Goal: Find specific page/section: Find specific page/section

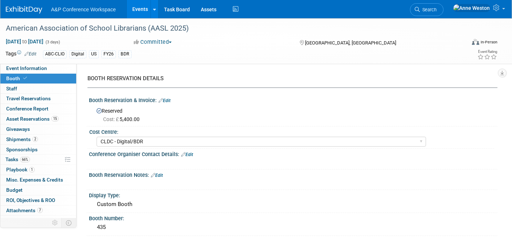
select select "CLDC - Digital/BDR"
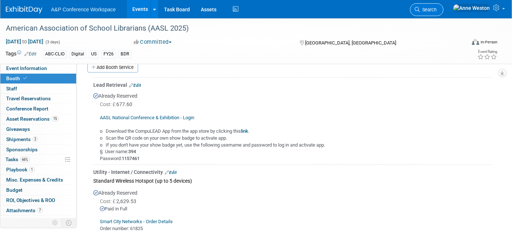
scroll to position [324, 0]
click at [437, 11] on span "Search" at bounding box center [428, 9] width 17 height 5
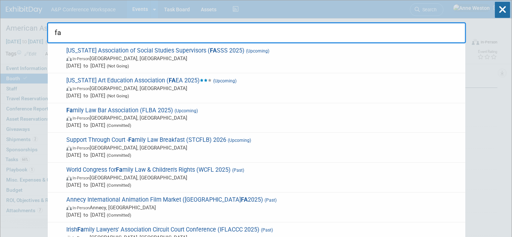
type input "f"
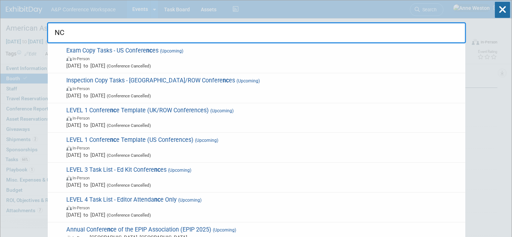
type input "N"
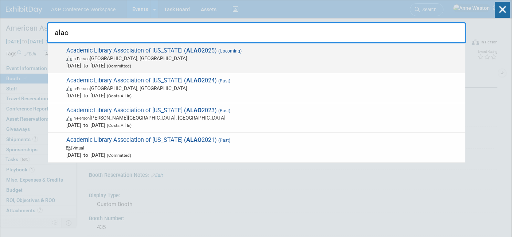
type input "alao"
click at [86, 59] on span "In-Person" at bounding box center [81, 59] width 17 height 5
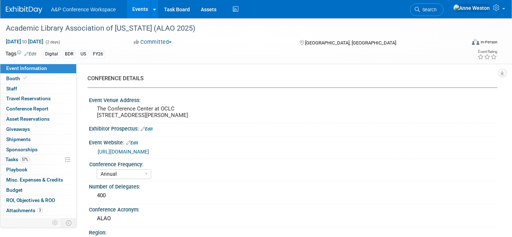
select select "Annual"
select select "Level 3"
select select "Sponsorship"
select select "Libraries"
select select "Bloomsbury Digital Resources"
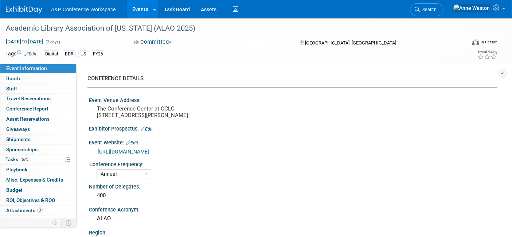
select select "[PERSON_NAME]"
select select "BDR Product Awareness and Trial Generation​"
click at [34, 77] on link "Booth" at bounding box center [38, 79] width 76 height 10
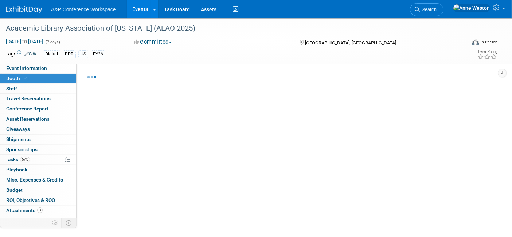
select select "DIGI"
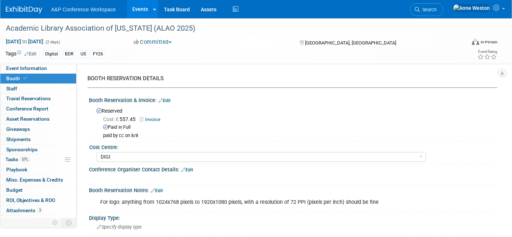
click at [151, 117] on link "Invoice" at bounding box center [152, 119] width 24 height 5
click at [166, 100] on link "Edit" at bounding box center [165, 100] width 12 height 5
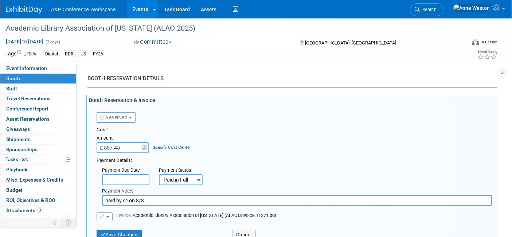
click at [124, 150] on input "£ 557.45" at bounding box center [120, 147] width 46 height 11
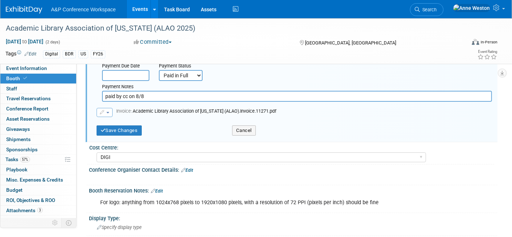
scroll to position [121, 0]
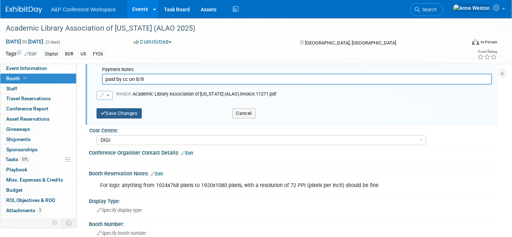
type input "£ 750.00"
click at [120, 109] on button "Save Changes" at bounding box center [119, 113] width 45 height 10
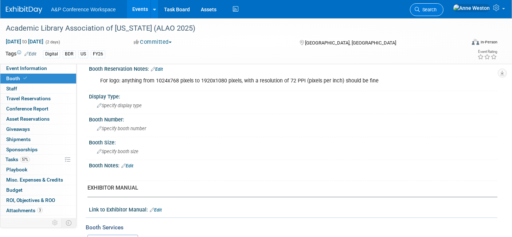
click at [437, 9] on span "Search" at bounding box center [428, 9] width 17 height 5
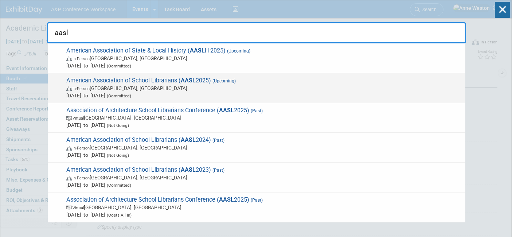
type input "aasl"
click at [122, 89] on span "In-Person St. Louis, MI" at bounding box center [264, 88] width 396 height 7
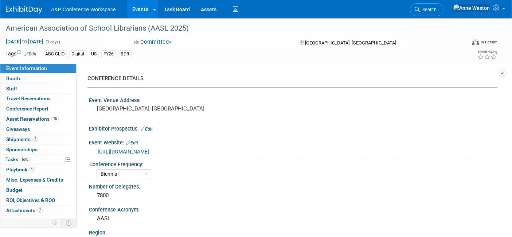
select select "Biennial"
select select "Level 1"
select select "In-Person Booth"
select select "Schools"
select select "Bloomsbury Digital Resources"
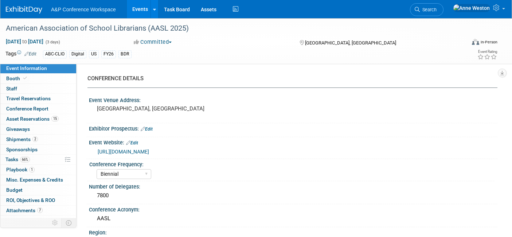
select select "[PERSON_NAME]"
select select "BDR Product Awareness and Trial Generation​"
click at [437, 9] on span "Search" at bounding box center [428, 9] width 17 height 5
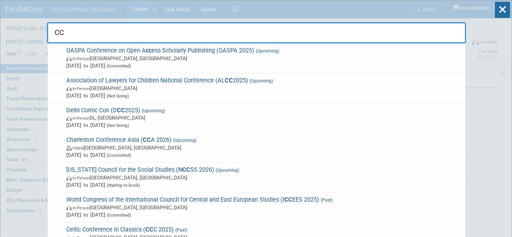
type input "C"
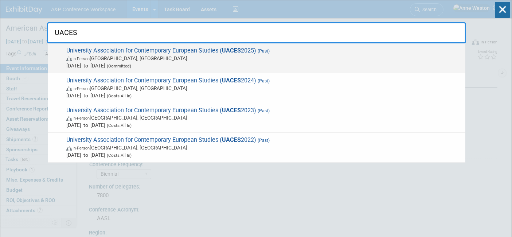
type input "UACES"
click at [117, 61] on span "In-Person Liverpool, United Kingdom" at bounding box center [264, 58] width 396 height 7
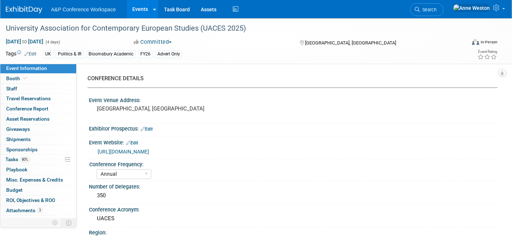
select select "Annual"
select select "Level 3"
select select "Program Advert"
select select "Politics & International Relations"
select select "Bloomsbury Academic"
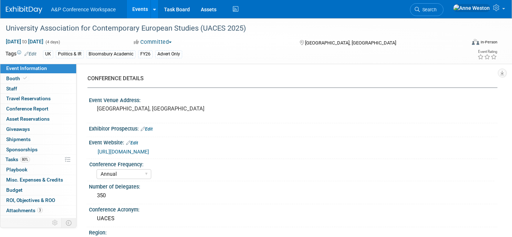
select select "[PERSON_NAME]"
click at [46, 79] on link "Booth" at bounding box center [38, 79] width 76 height 10
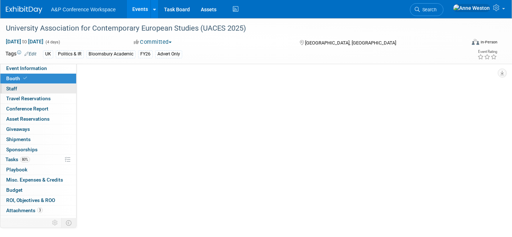
select select "COBA"
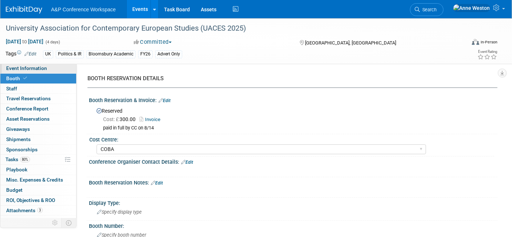
click at [40, 68] on span "Event Information" at bounding box center [26, 68] width 41 height 6
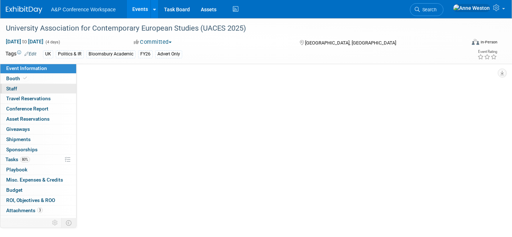
select select "Annual"
select select "Level 3"
select select "Program Advert"
select select "Politics & International Relations"
select select "Bloomsbury Academic"
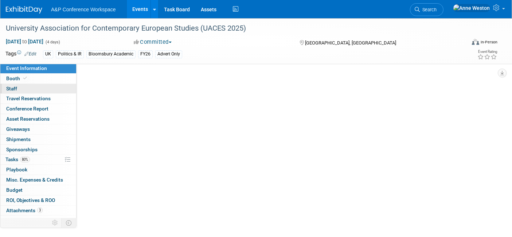
select select "[PERSON_NAME]"
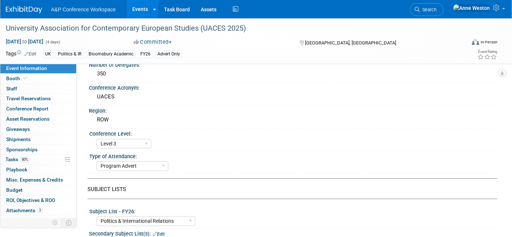
scroll to position [121, 0]
click at [23, 81] on span at bounding box center [25, 77] width 7 height 5
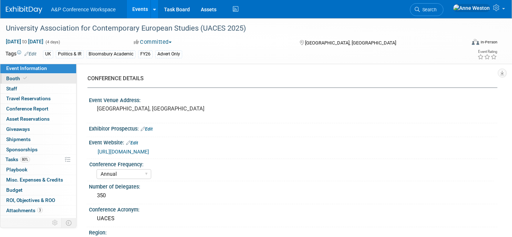
select select "COBA"
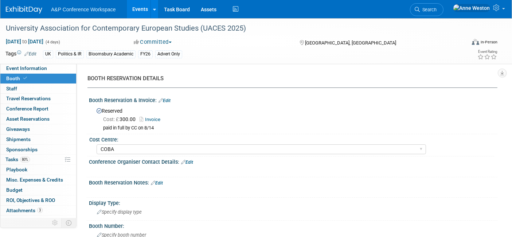
click at [170, 98] on link "Edit" at bounding box center [165, 100] width 12 height 5
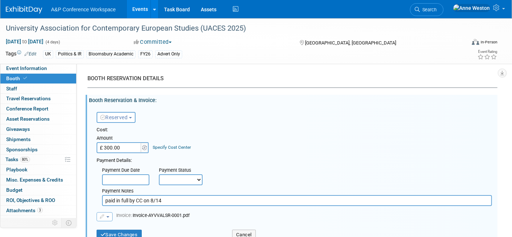
click at [126, 148] on input "£ 300.00" at bounding box center [120, 147] width 46 height 11
type input "£"
type input "£ 0.00"
click at [122, 231] on button "Save Changes" at bounding box center [119, 235] width 45 height 10
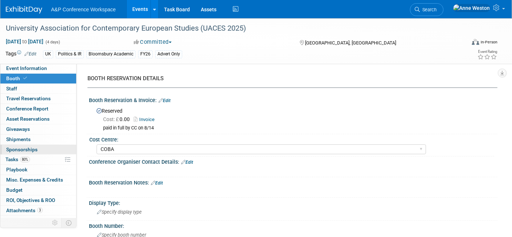
click at [24, 150] on span "Sponsorships 0" at bounding box center [21, 150] width 31 height 6
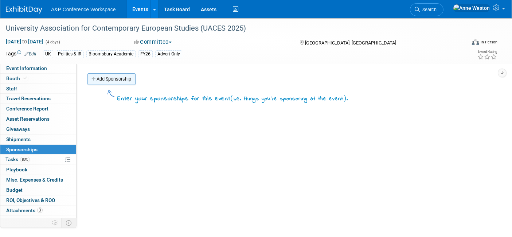
click at [112, 76] on link "Add Sponsorship" at bounding box center [112, 79] width 48 height 12
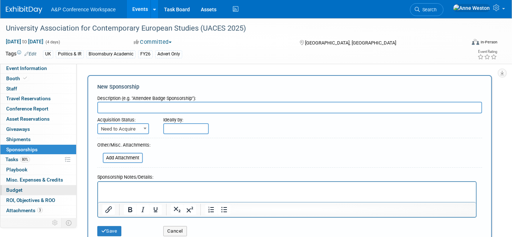
click at [28, 188] on link "Budget" at bounding box center [38, 190] width 76 height 10
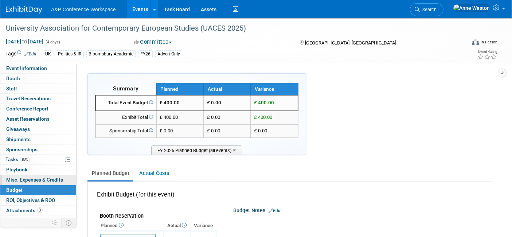
click at [30, 177] on span "Misc. Expenses & Credits 0" at bounding box center [34, 180] width 57 height 6
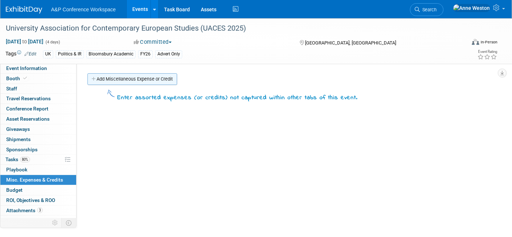
click at [127, 77] on link "Add Miscellaneous Expense or Credit" at bounding box center [133, 79] width 90 height 12
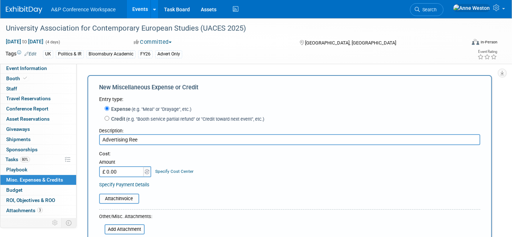
type input "Advertising Ree"
drag, startPoint x: 128, startPoint y: 173, endPoint x: 129, endPoint y: 176, distance: 3.8
click at [128, 173] on input "£ 0.00" at bounding box center [122, 171] width 46 height 11
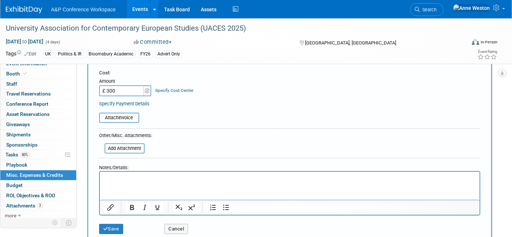
scroll to position [6, 0]
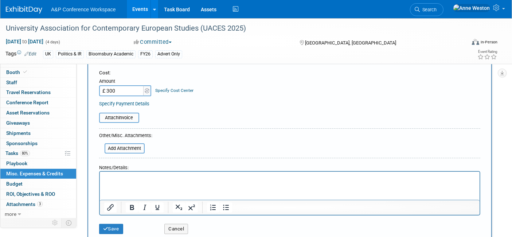
type input "£ 300.00"
click at [109, 225] on button "Save" at bounding box center [111, 229] width 24 height 10
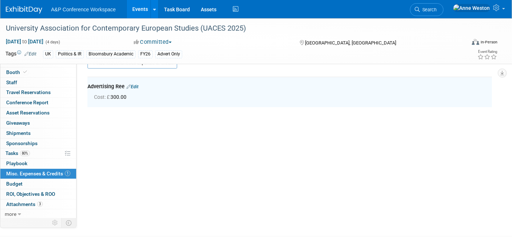
scroll to position [15, 0]
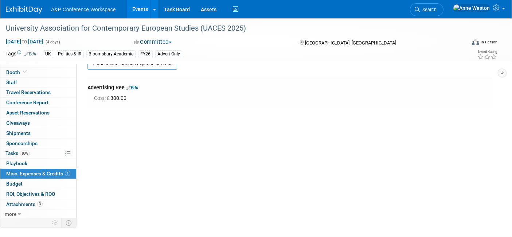
click at [140, 85] on div "Advertising Ree Edit" at bounding box center [290, 88] width 405 height 9
click at [136, 87] on link "Edit" at bounding box center [133, 87] width 12 height 5
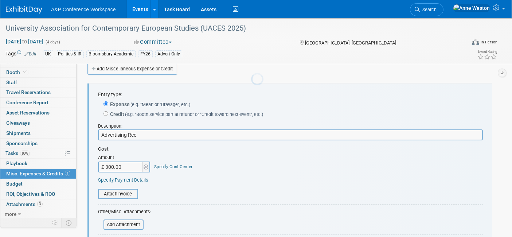
scroll to position [0, 0]
click at [128, 135] on input "Advertising Ree" at bounding box center [290, 134] width 385 height 11
click at [131, 135] on input "Advertising Ree" at bounding box center [290, 134] width 385 height 11
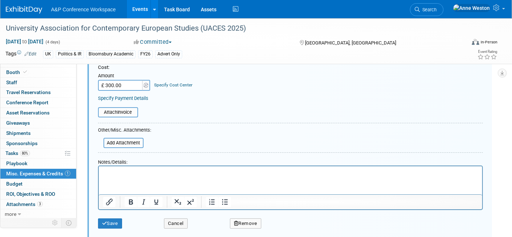
scroll to position [132, 0]
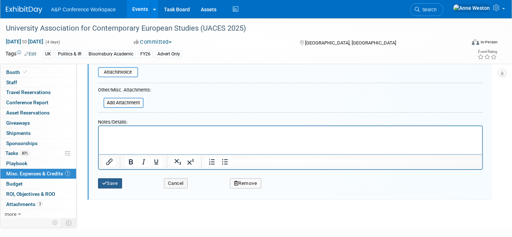
type input "Advertising Fee"
click at [108, 185] on button "Save" at bounding box center [110, 183] width 24 height 10
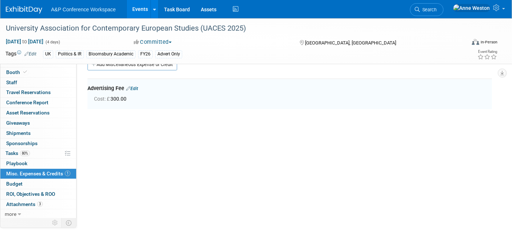
scroll to position [10, 0]
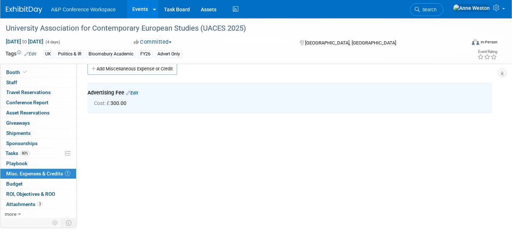
click at [46, 71] on link "Booth" at bounding box center [38, 72] width 76 height 10
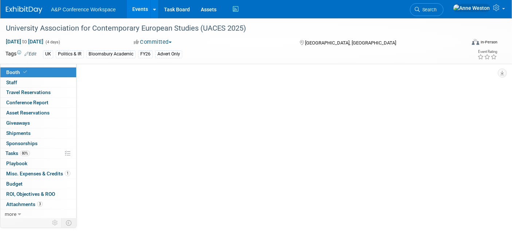
select select "COBA"
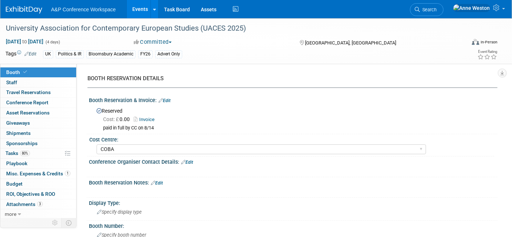
click at [144, 117] on link "Invoice" at bounding box center [146, 119] width 24 height 5
click at [23, 172] on span "Misc. Expenses & Credits 1" at bounding box center [38, 174] width 64 height 6
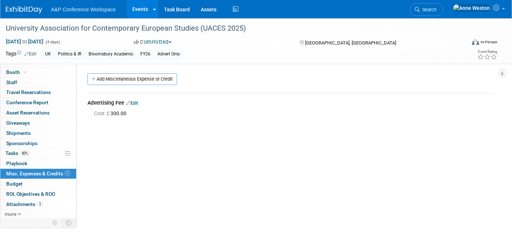
click at [137, 101] on link "Edit" at bounding box center [132, 103] width 12 height 5
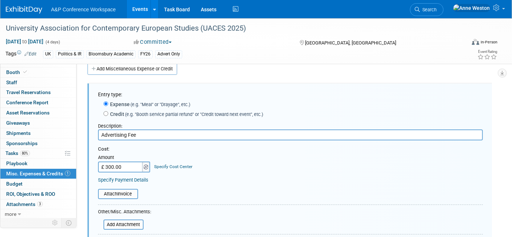
click at [141, 162] on input "£ 300.00" at bounding box center [121, 167] width 46 height 11
click at [165, 174] on div "Cost: Amount £ 300.00 Specify Cost Center Cost Center -- Not Specified -- ACE-E…" at bounding box center [290, 165] width 385 height 38
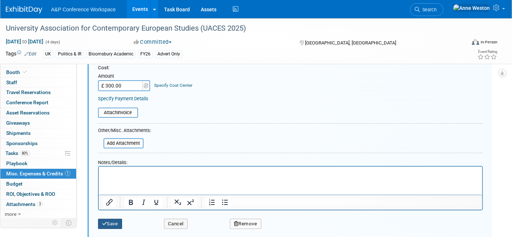
click at [106, 225] on button "Save" at bounding box center [110, 224] width 24 height 10
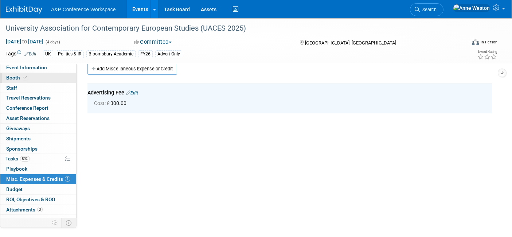
scroll to position [0, 0]
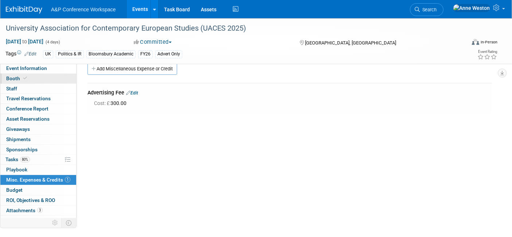
click at [29, 79] on link "Booth" at bounding box center [38, 79] width 76 height 10
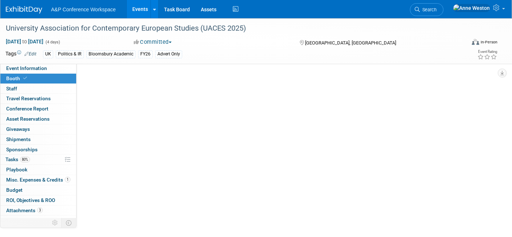
select select "COBA"
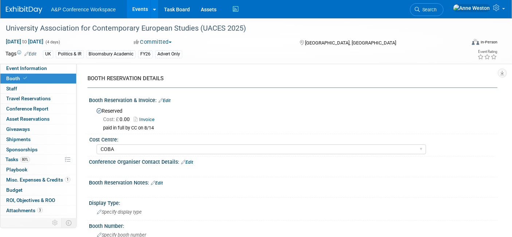
click at [149, 117] on link "Invoice" at bounding box center [146, 119] width 24 height 5
click at [32, 179] on span "Misc. Expenses & Credits 1" at bounding box center [38, 180] width 64 height 6
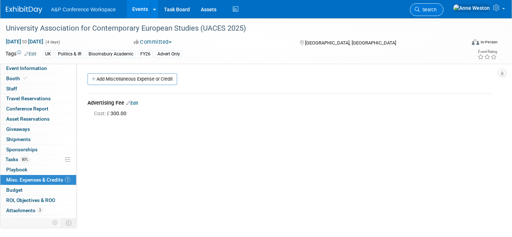
click at [437, 7] on span "Search" at bounding box center [428, 9] width 17 height 5
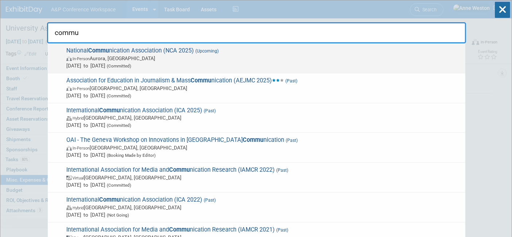
type input "commu"
click at [131, 66] on span "(Committed)" at bounding box center [118, 65] width 26 height 5
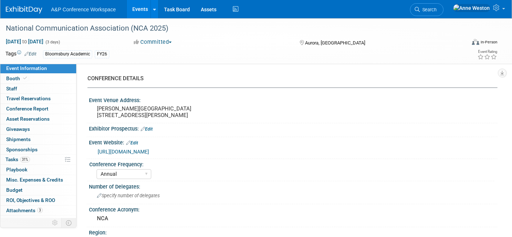
select select "Annual"
select select "Level 2"
select select "In-Person Booth"
select select "Communication"
select select "Bloomsbury Academic"
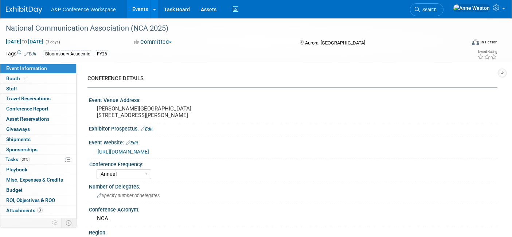
select select "[PERSON_NAME]"
select select "Networking/Commissioning"
click at [43, 78] on link "Booth" at bounding box center [38, 79] width 76 height 10
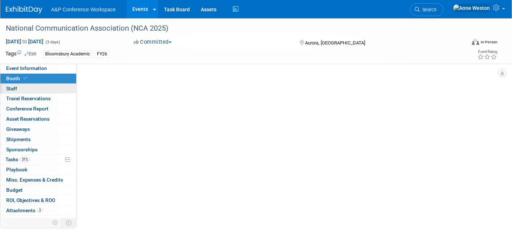
select select "RLKP"
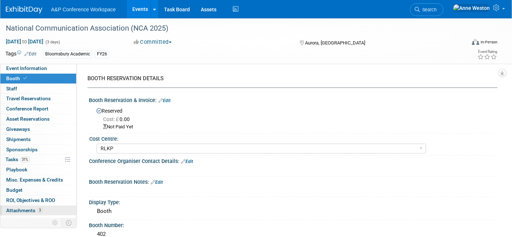
click at [13, 209] on span "Attachments 3" at bounding box center [24, 210] width 36 height 6
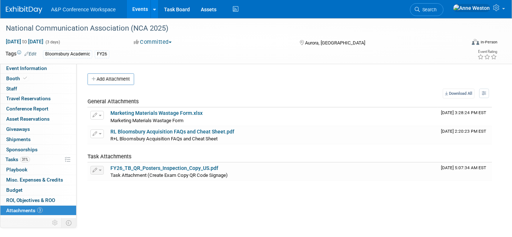
click at [444, 6] on link "Search" at bounding box center [427, 9] width 34 height 13
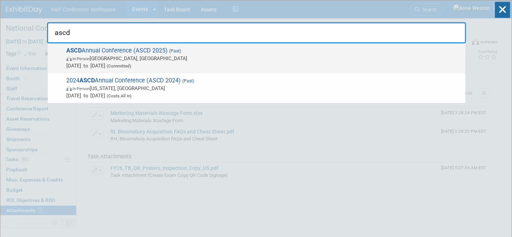
type input "ascd"
click at [116, 58] on span "In-Person San Antonio, TX" at bounding box center [264, 58] width 396 height 7
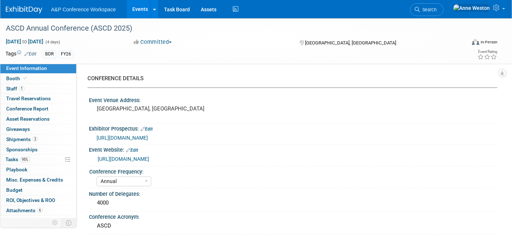
select select "Annual"
select select "Level 1"
select select "In-Person Booth"
select select "Schools"
select select "Bloomsbury Digital Resources"
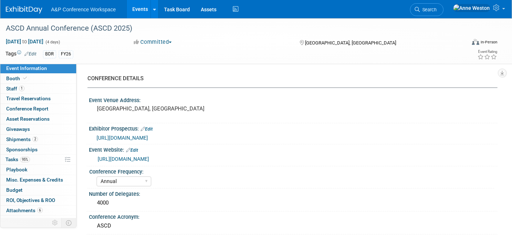
select select "[PERSON_NAME]"
select select "BDR Product Awareness and Trial Generation​"
click at [34, 76] on link "Booth" at bounding box center [38, 79] width 76 height 10
select select "CLDC - Digital/BDR"
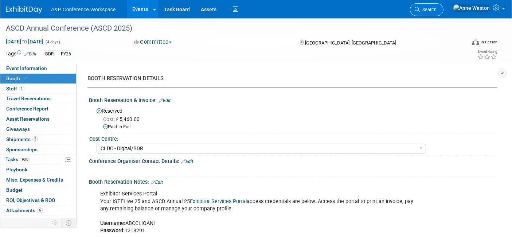
click at [444, 5] on link "Search" at bounding box center [427, 9] width 34 height 13
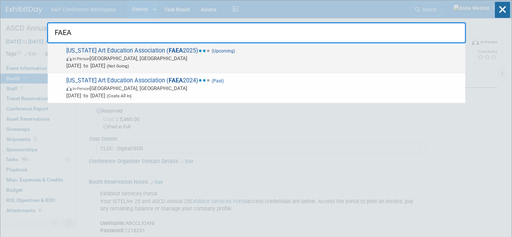
type input "FAEA"
click at [131, 60] on span "In-Person St. Petersburg, FL" at bounding box center [264, 58] width 396 height 7
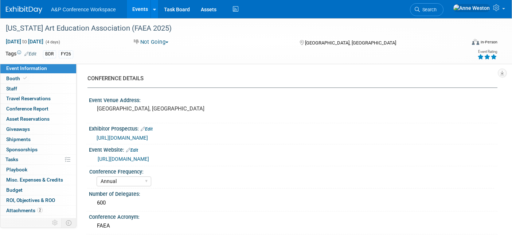
select select "Annual"
select select "Level 2"
select select "In-Person Booth"
select select "Schools"
select select "Bloomsbury Digital Resources"
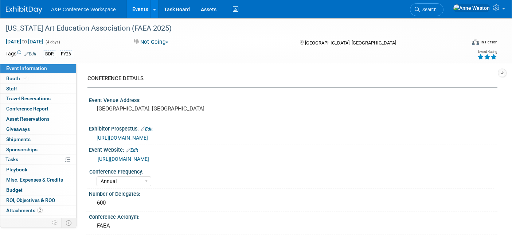
select select "[PERSON_NAME]"
select select "Brand/Subject Presence​"
drag, startPoint x: 0, startPoint y: 0, endPoint x: 24, endPoint y: 79, distance: 82.6
click at [24, 79] on icon at bounding box center [25, 78] width 4 height 4
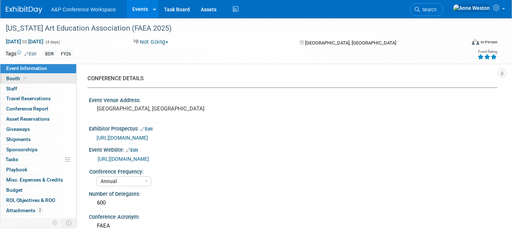
select select "CLDC - Digital/BDR"
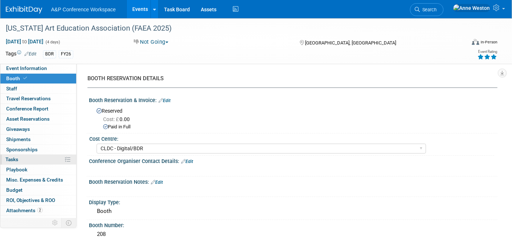
click at [28, 157] on link "0% Tasks 0%" at bounding box center [38, 160] width 76 height 10
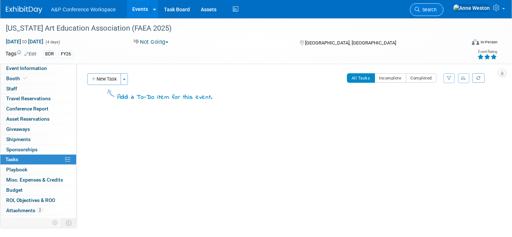
click at [437, 9] on span "Search" at bounding box center [428, 9] width 17 height 5
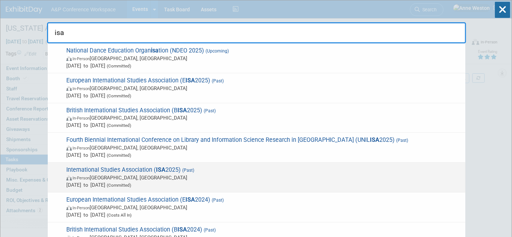
type input "isa"
click at [143, 168] on span "International Studies Association ( ISA 2025) (Past) In-Person Chicago, IL Mar …" at bounding box center [263, 177] width 398 height 22
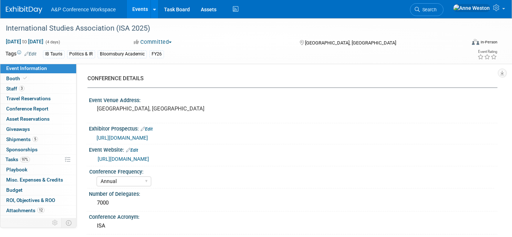
select select "Annual"
select select "Level 1"
select select "In-Person Booth"
select select "Politics & International Relations"
select select "Bloomsbury/Rowman & [PERSON_NAME]"
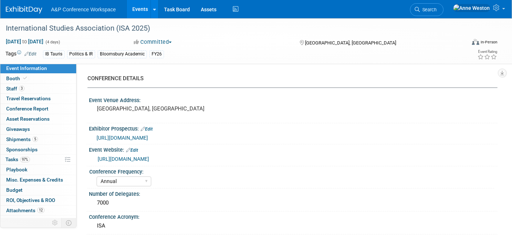
select select "[PERSON_NAME]"
select select "Networking/Commissioning"
click at [35, 74] on link "Booth" at bounding box center [38, 79] width 76 height 10
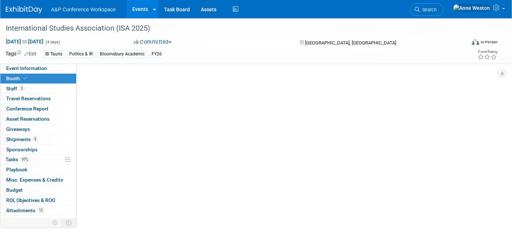
select select "CUAP"
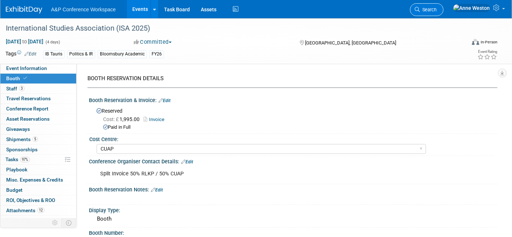
click at [437, 11] on span "Search" at bounding box center [428, 9] width 17 height 5
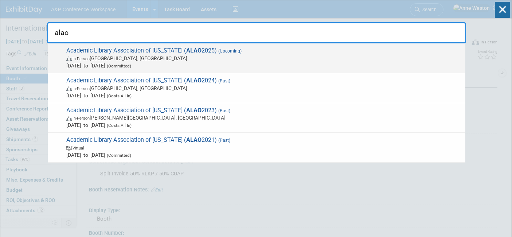
type input "alao"
click at [112, 54] on span "Academic Library Association of Ohio ( ALAO 2025) (Upcoming) In-Person Dublin, …" at bounding box center [263, 58] width 398 height 22
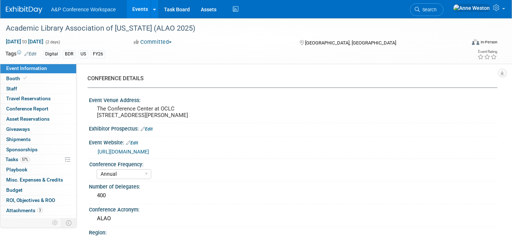
select select "Annual"
select select "Level 3"
select select "Sponsorship"
select select "Libraries"
select select "Bloomsbury Digital Resources"
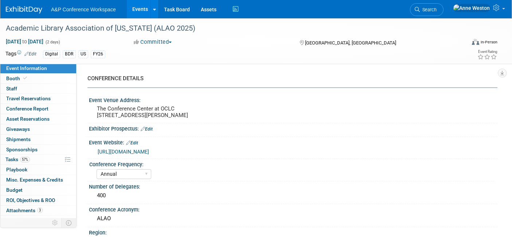
select select "[PERSON_NAME]"
select select "BDR Product Awareness and Trial Generation​"
click at [39, 77] on link "Booth" at bounding box center [38, 79] width 76 height 10
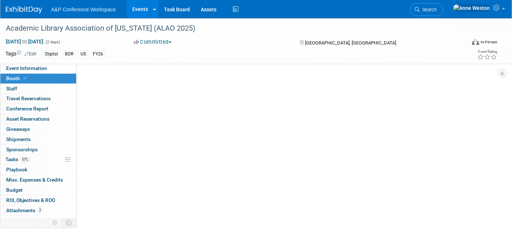
select select "DIGI"
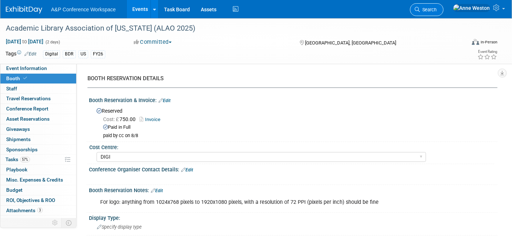
click at [437, 11] on span "Search" at bounding box center [428, 9] width 17 height 5
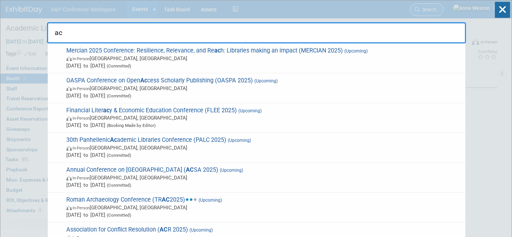
type input "a"
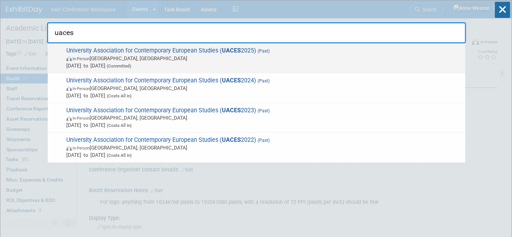
type input "uaces"
click at [76, 50] on span "University Association for Contemporary European Studies ( UACES 2025) (Past) I…" at bounding box center [263, 58] width 398 height 22
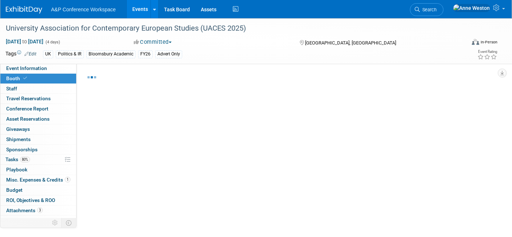
select select "COBA"
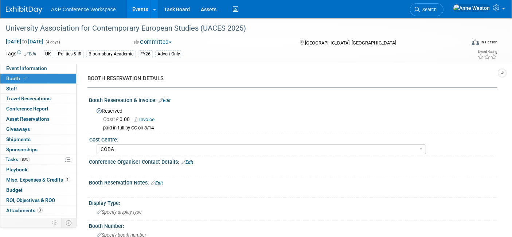
click at [444, 6] on link "Search" at bounding box center [427, 9] width 34 height 13
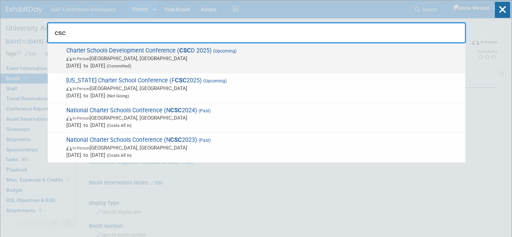
type input "csc"
click at [148, 60] on span "In-Person [GEOGRAPHIC_DATA], [GEOGRAPHIC_DATA]" at bounding box center [264, 58] width 396 height 7
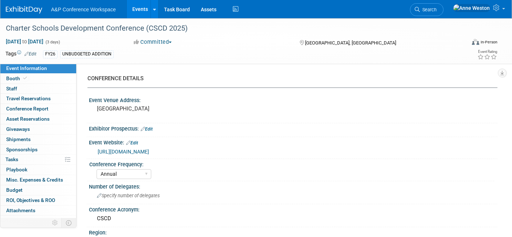
select select "Annual"
select select "Level 2"
select select "In-Person Booth"
select select "Schools"
select select "Bloomsbury Digital Resources"
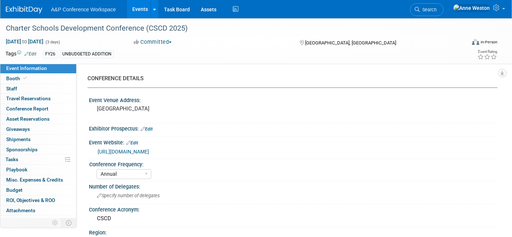
select select "[PERSON_NAME]"
select select "BDR Product Awareness and Trial Generation​"
click at [437, 8] on span "Search" at bounding box center [428, 9] width 17 height 5
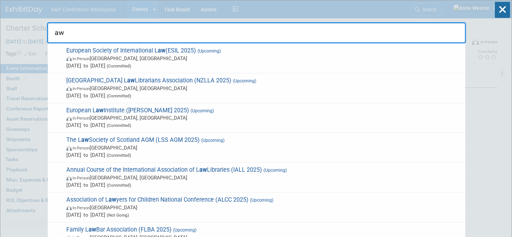
type input "a"
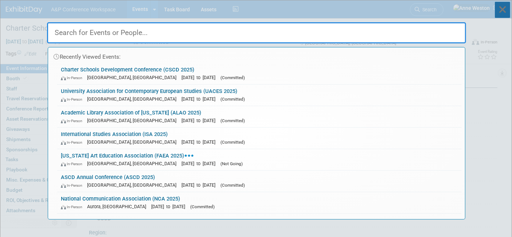
click at [503, 11] on icon at bounding box center [502, 10] width 15 height 16
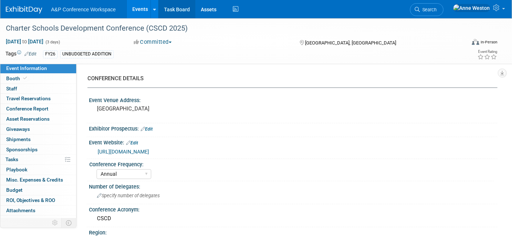
click at [180, 10] on link "Task Board" at bounding box center [177, 9] width 37 height 18
